Goal: Find specific page/section: Find specific page/section

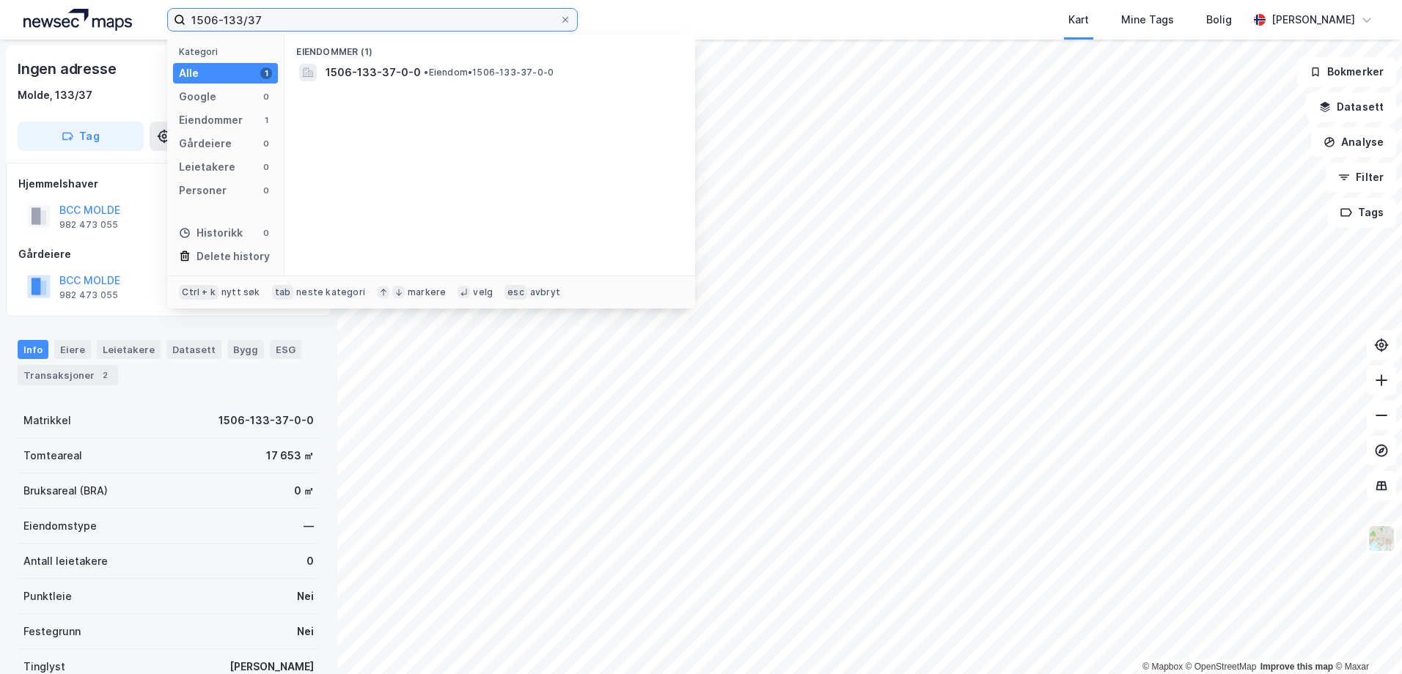
drag, startPoint x: 261, startPoint y: 19, endPoint x: 251, endPoint y: 20, distance: 9.6
click at [251, 20] on input "1506-133/37" at bounding box center [372, 20] width 374 height 22
type input "1506-133/36"
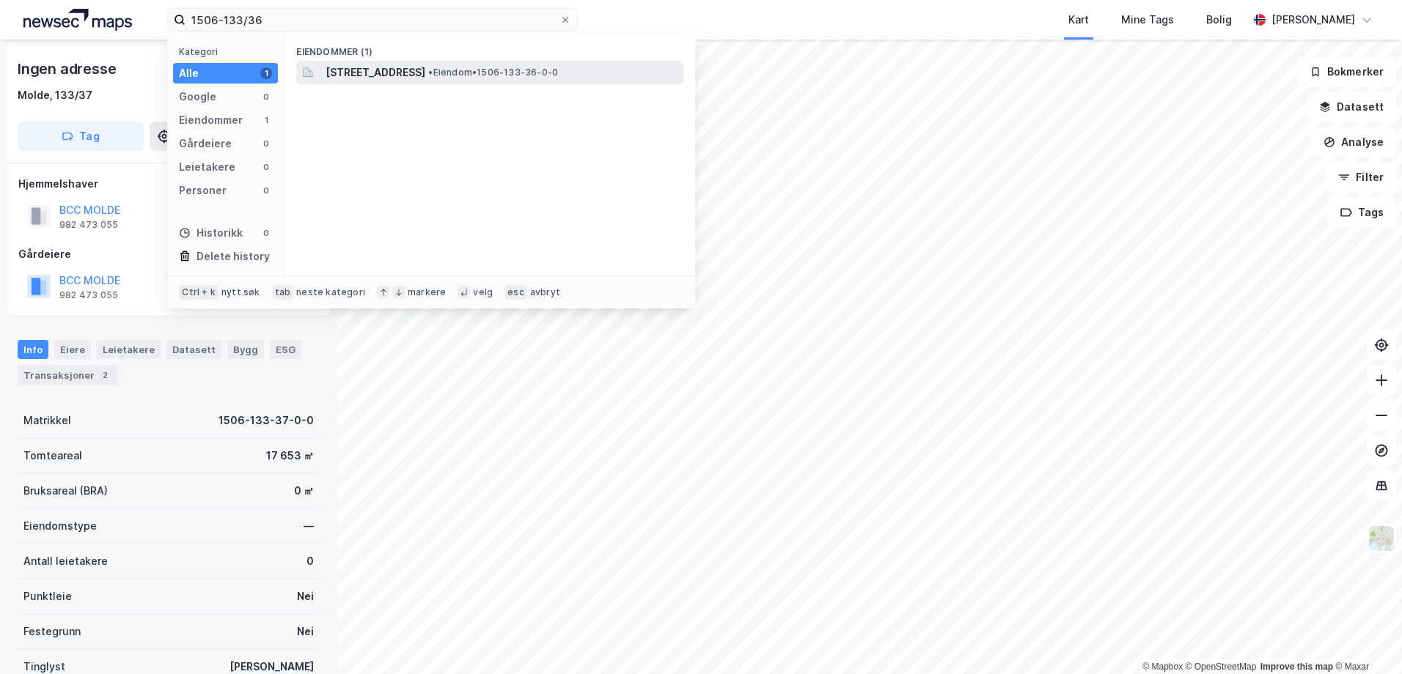
click at [447, 83] on div "[STREET_ADDRESS] • Eiendom • 1506-133-36-0-0" at bounding box center [489, 72] width 387 height 23
